Goal: Information Seeking & Learning: Get advice/opinions

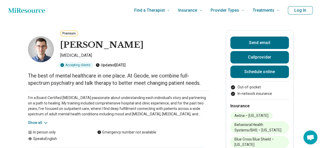
click at [38, 10] on icon "Home page" at bounding box center [26, 10] width 37 height 10
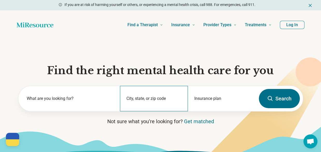
click at [165, 95] on div "City, state, or zip code" at bounding box center [154, 98] width 68 height 25
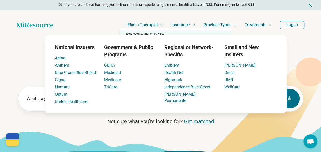
click at [154, 34] on div "Madison, WI 53715" at bounding box center [176, 35] width 112 height 10
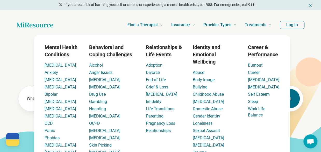
type input "**********"
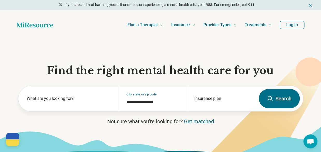
click at [299, 84] on icon at bounding box center [253, 124] width 138 height 123
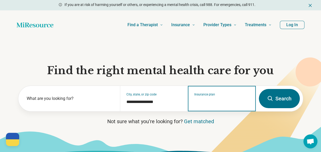
click at [217, 104] on input "Insurance plan" at bounding box center [221, 102] width 55 height 6
click at [208, 119] on div "Dean Health Plan" at bounding box center [220, 120] width 64 height 10
type input "**********"
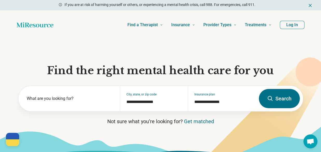
click at [282, 102] on button "Search" at bounding box center [278, 98] width 41 height 19
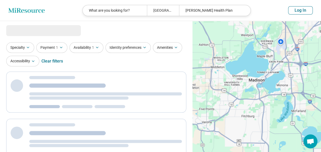
select select "***"
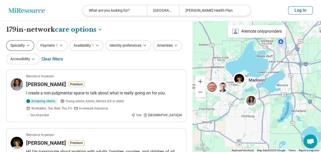
click at [20, 49] on button "Specialty" at bounding box center [20, 45] width 28 height 11
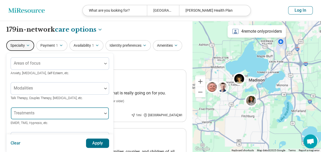
scroll to position [26, 0]
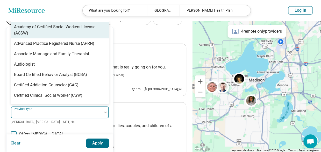
click at [39, 109] on div at bounding box center [56, 111] width 91 height 11
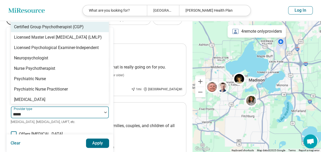
type input "******"
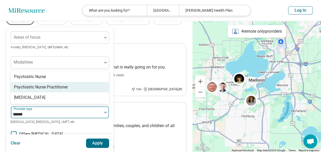
click at [41, 90] on div "Psychiatric Nurse Practitioner" at bounding box center [41, 87] width 54 height 6
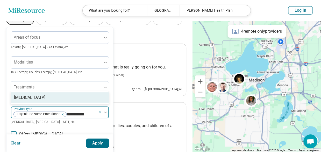
type input "**********"
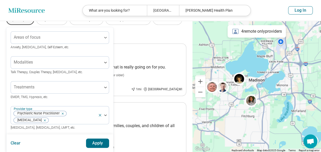
click at [105, 139] on button "Apply" at bounding box center [97, 142] width 23 height 9
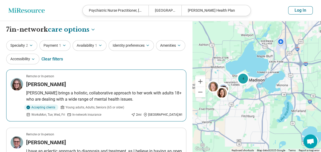
click at [101, 86] on div "Katherine McLeod" at bounding box center [104, 83] width 156 height 7
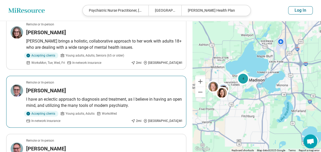
click at [76, 93] on article "Remote or In-person Royle Eenigenburg I have an eclectic approach to diagnosis …" at bounding box center [96, 102] width 180 height 52
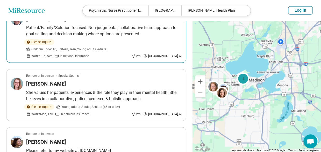
scroll to position [207, 0]
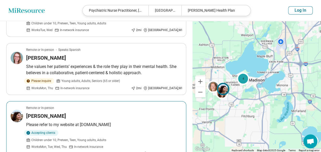
click at [75, 112] on div "Cynthia La Morgese" at bounding box center [104, 115] width 156 height 7
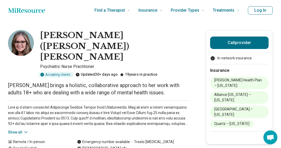
click at [23, 105] on p at bounding box center [98, 116] width 181 height 22
click at [26, 129] on icon at bounding box center [25, 131] width 5 height 5
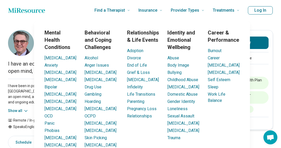
click at [21, 93] on p "I have been in psychiatric practice for the last 26 years, serving adults and a…" at bounding box center [98, 94] width 181 height 22
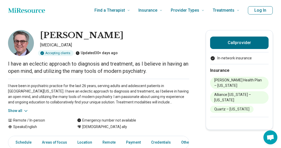
click at [22, 108] on button "Show all" at bounding box center [18, 110] width 20 height 5
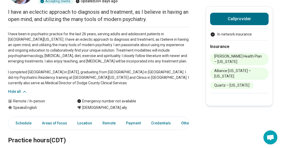
scroll to position [104, 0]
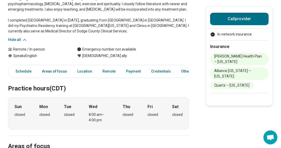
click at [62, 70] on link "Areas of focus" at bounding box center [54, 71] width 31 height 11
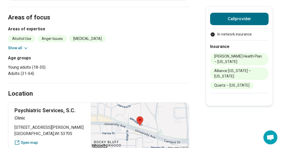
click at [27, 45] on button "Show all" at bounding box center [18, 47] width 20 height 5
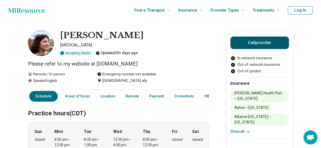
drag, startPoint x: 98, startPoint y: 65, endPoint x: 267, endPoint y: 47, distance: 169.9
click at [174, 62] on p "Please refer to my website at www.cynthialamorgesemd.com" at bounding box center [118, 63] width 181 height 7
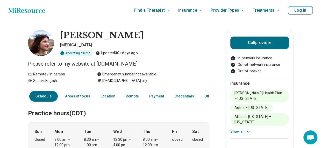
copy p "www.cynthialamorgesemd.com"
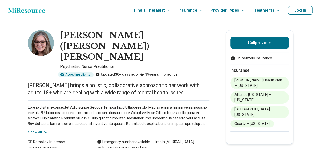
click at [27, 10] on icon "Home page" at bounding box center [26, 10] width 37 height 10
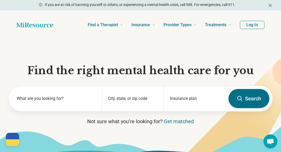
click at [255, 52] on section "Find the right mental health care for you What are you looking for? City, state…" at bounding box center [140, 99] width 281 height 120
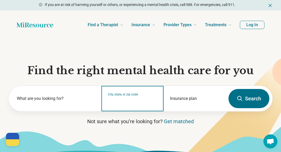
click at [127, 102] on input "City, state, or zip code" at bounding box center [132, 102] width 49 height 6
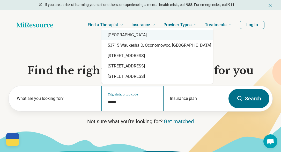
click at [123, 32] on div "Madison, WI 53715" at bounding box center [157, 35] width 112 height 10
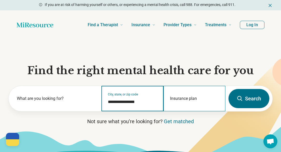
type input "**********"
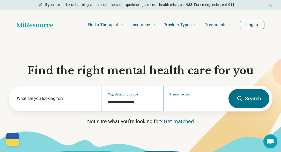
click at [187, 100] on input "Insurance plan" at bounding box center [194, 102] width 49 height 6
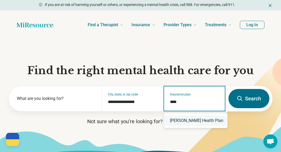
click at [197, 117] on div "Dean Health Plan" at bounding box center [196, 120] width 64 height 10
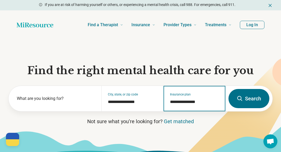
type input "**********"
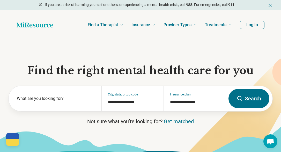
click at [254, 100] on button "Search" at bounding box center [248, 98] width 41 height 19
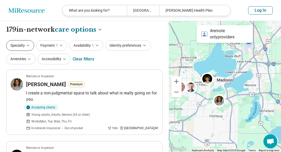
click at [19, 46] on button "Specialty" at bounding box center [20, 45] width 28 height 11
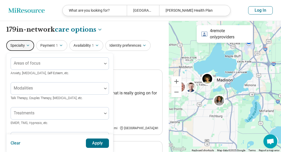
scroll to position [26, 0]
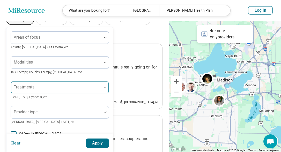
click at [42, 85] on div "Areas of focus Anxiety, Depression, Self-Esteem, etc. Modalities Talk Therapy, …" at bounding box center [60, 132] width 98 height 202
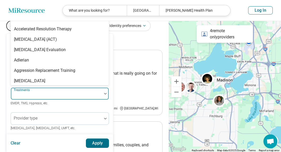
scroll to position [19, 0]
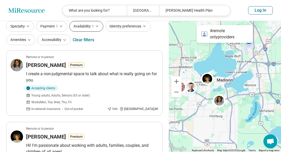
click at [82, 25] on button "Availability 1" at bounding box center [86, 26] width 34 height 11
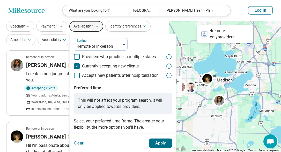
click at [156, 144] on button "Apply" at bounding box center [160, 142] width 23 height 9
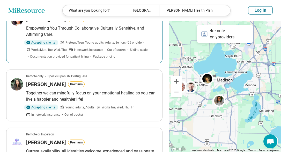
scroll to position [388, 0]
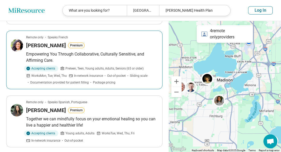
click at [102, 57] on p "Empowering You Through Collaborative, Culturally Sensitive, and Affirming Care." at bounding box center [92, 57] width 132 height 12
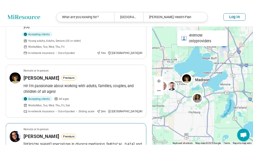
scroll to position [0, 0]
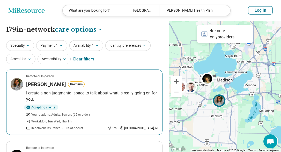
click at [98, 97] on p "I create a non-judgmental space to talk about what is really going on for you." at bounding box center [92, 96] width 132 height 12
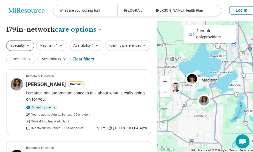
click at [23, 45] on button "Specialty" at bounding box center [20, 45] width 28 height 11
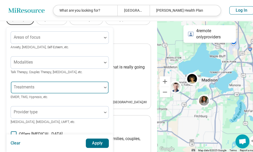
scroll to position [52, 0]
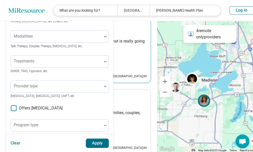
click at [117, 27] on article "Remote or In-person Rachel Kleibor Premium I create a non-judgmental space to t…" at bounding box center [78, 50] width 145 height 65
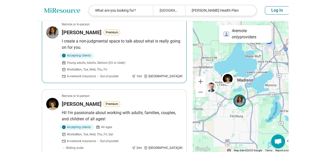
scroll to position [0, 0]
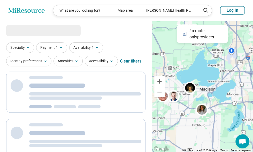
click at [211, 94] on div at bounding box center [202, 86] width 101 height 131
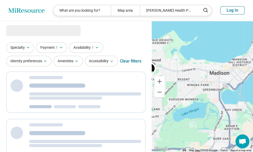
drag, startPoint x: 205, startPoint y: 84, endPoint x: 235, endPoint y: 81, distance: 30.1
click at [235, 81] on div at bounding box center [202, 86] width 101 height 131
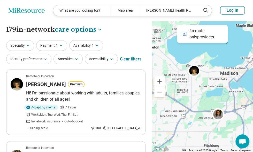
drag, startPoint x: 212, startPoint y: 83, endPoint x: 210, endPoint y: 81, distance: 2.9
click at [215, 82] on div at bounding box center [202, 86] width 101 height 131
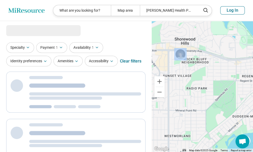
drag, startPoint x: 209, startPoint y: 85, endPoint x: 230, endPoint y: 102, distance: 28.0
click at [230, 102] on div at bounding box center [202, 86] width 101 height 131
select select "***"
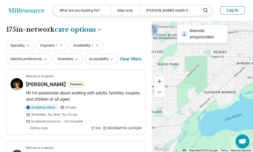
drag, startPoint x: 216, startPoint y: 87, endPoint x: 195, endPoint y: 69, distance: 27.7
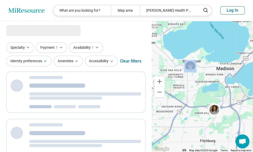
drag, startPoint x: 219, startPoint y: 85, endPoint x: 213, endPoint y: 87, distance: 6.4
click at [213, 87] on div at bounding box center [202, 86] width 101 height 131
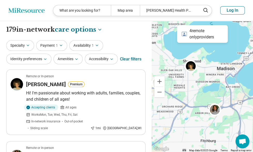
click at [46, 12] on header "Miresource logo What are you looking for? Map area Dean Health Plan Log In" at bounding box center [126, 10] width 253 height 21
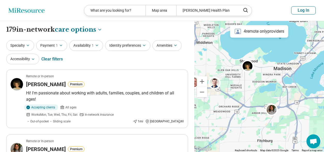
drag, startPoint x: 53, startPoint y: 0, endPoint x: 28, endPoint y: 10, distance: 26.7
click at [29, 11] on header "Miresource logo What are you looking for? Map area Dean Health Plan Log In" at bounding box center [162, 10] width 324 height 21
click at [28, 10] on icon "Miresource logo" at bounding box center [26, 10] width 36 height 5
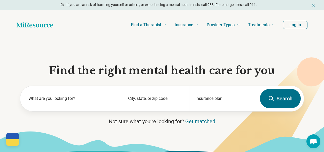
click at [36, 40] on section "Find the right mental health care for you What are you looking for? City, state…" at bounding box center [162, 99] width 324 height 120
click at [50, 21] on icon "Home page" at bounding box center [35, 25] width 37 height 10
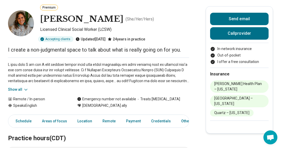
scroll to position [52, 0]
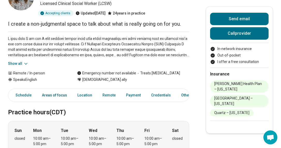
click at [56, 93] on link "Areas of focus" at bounding box center [54, 95] width 31 height 11
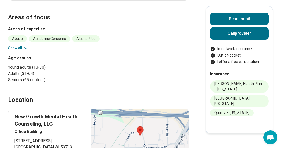
click at [23, 48] on button "Show all" at bounding box center [18, 47] width 20 height 5
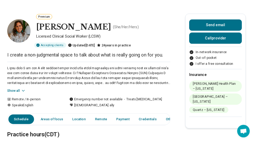
scroll to position [0, 0]
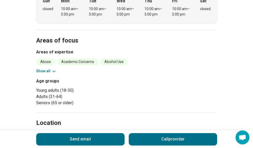
scroll to position [155, 0]
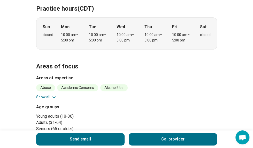
click at [55, 96] on icon at bounding box center [53, 96] width 5 height 5
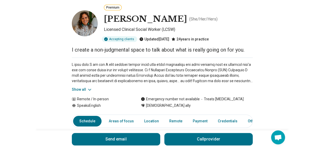
scroll to position [0, 0]
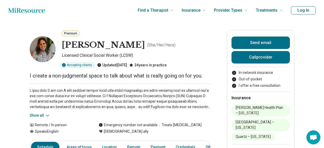
drag, startPoint x: 57, startPoint y: 2, endPoint x: 88, endPoint y: 43, distance: 51.4
click at [88, 43] on h1 "[PERSON_NAME]" at bounding box center [103, 45] width 83 height 11
drag, startPoint x: 129, startPoint y: 46, endPoint x: 66, endPoint y: 44, distance: 63.2
click at [66, 44] on div "[PERSON_NAME] ( She/Her/Hers )" at bounding box center [136, 45] width 149 height 12
copy h1 "[PERSON_NAME]"
